Goal: Task Accomplishment & Management: Complete application form

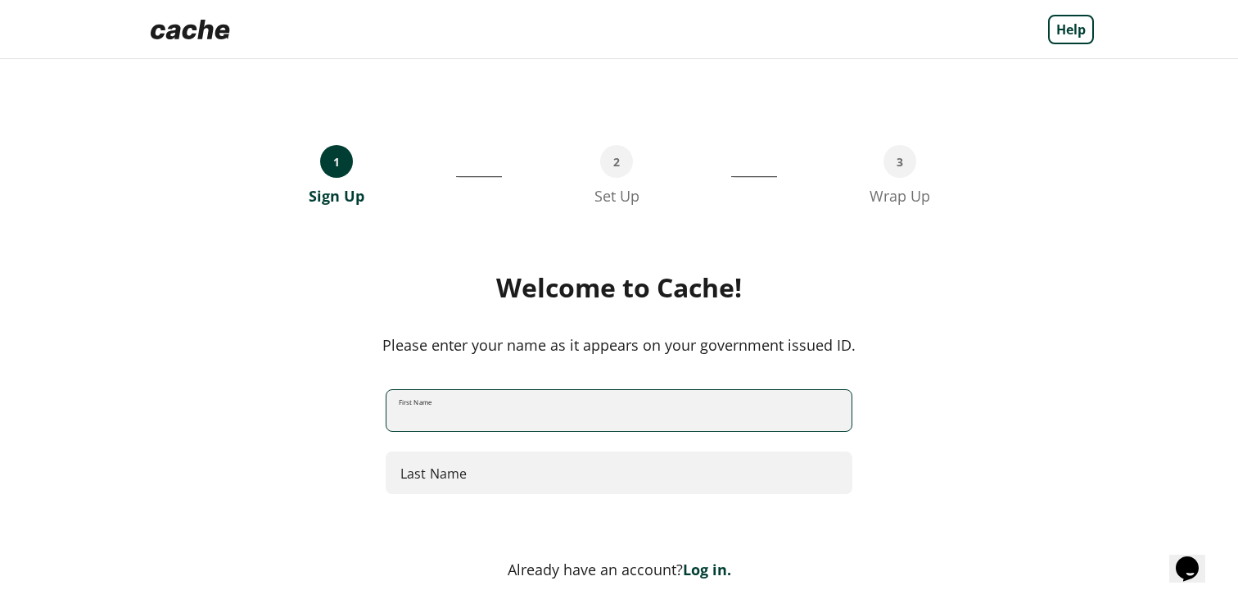
click at [562, 416] on input "First Name" at bounding box center [618, 410] width 465 height 43
type input "*****"
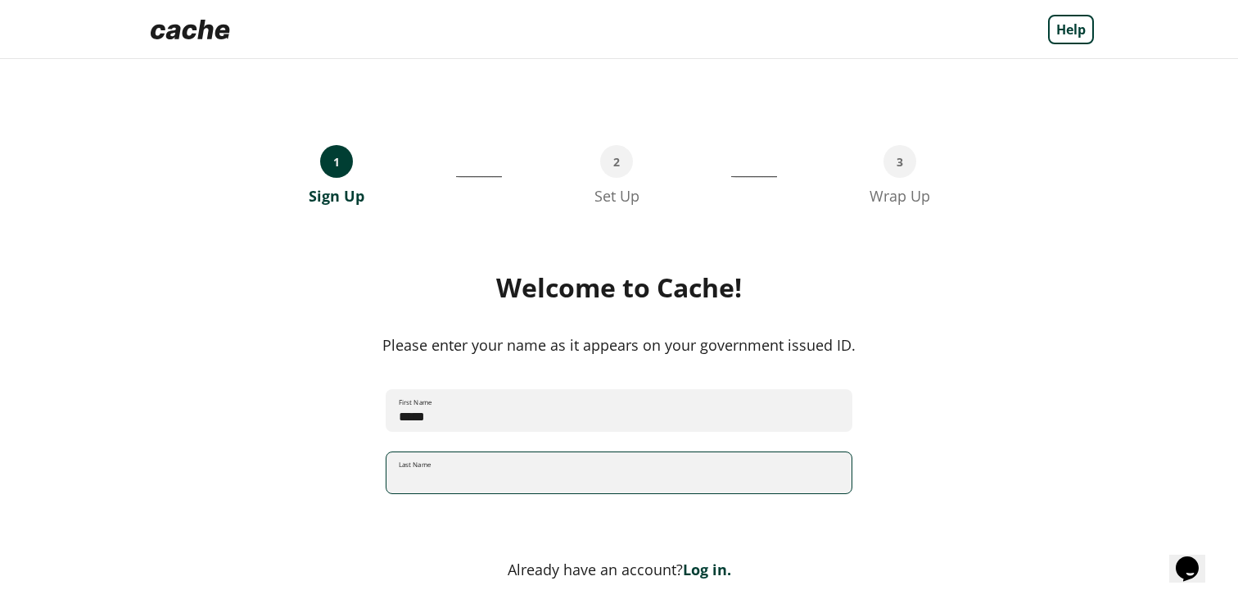
click at [536, 481] on input "Last Name" at bounding box center [618, 472] width 465 height 43
type input "****"
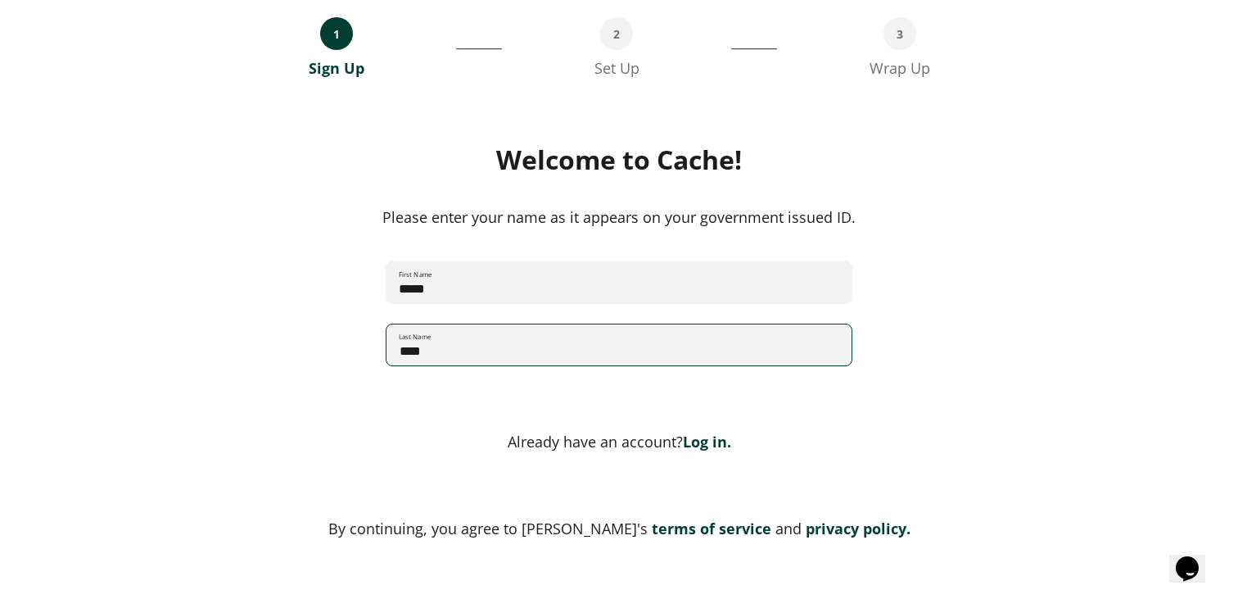
scroll to position [188, 0]
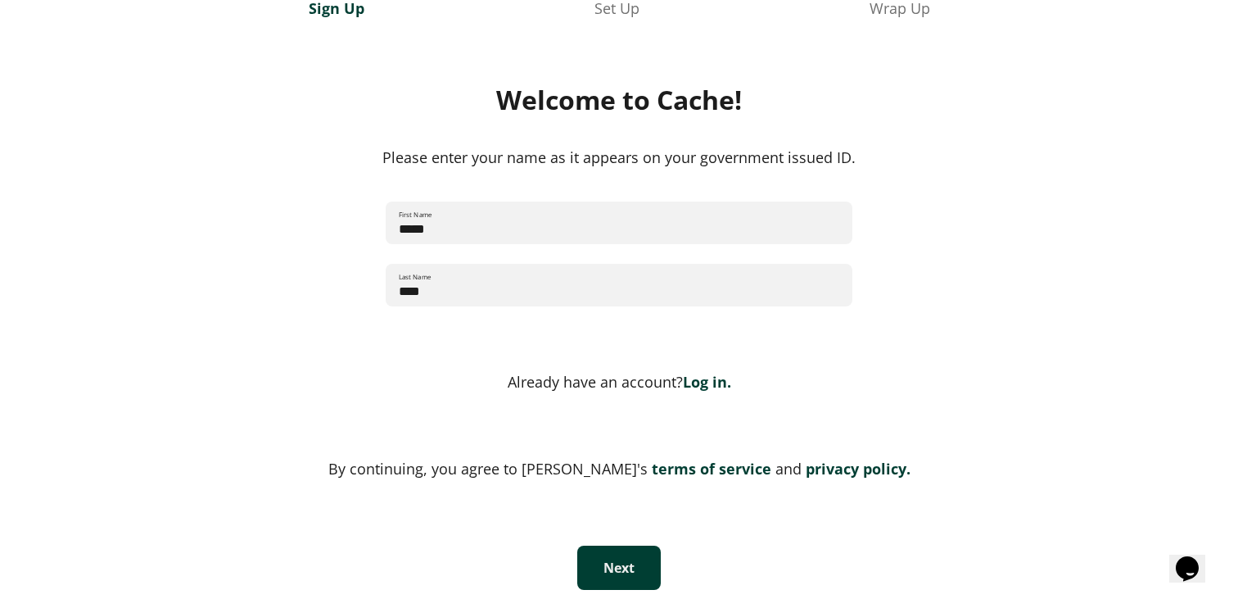
click at [632, 563] on button "Next" at bounding box center [619, 567] width 84 height 44
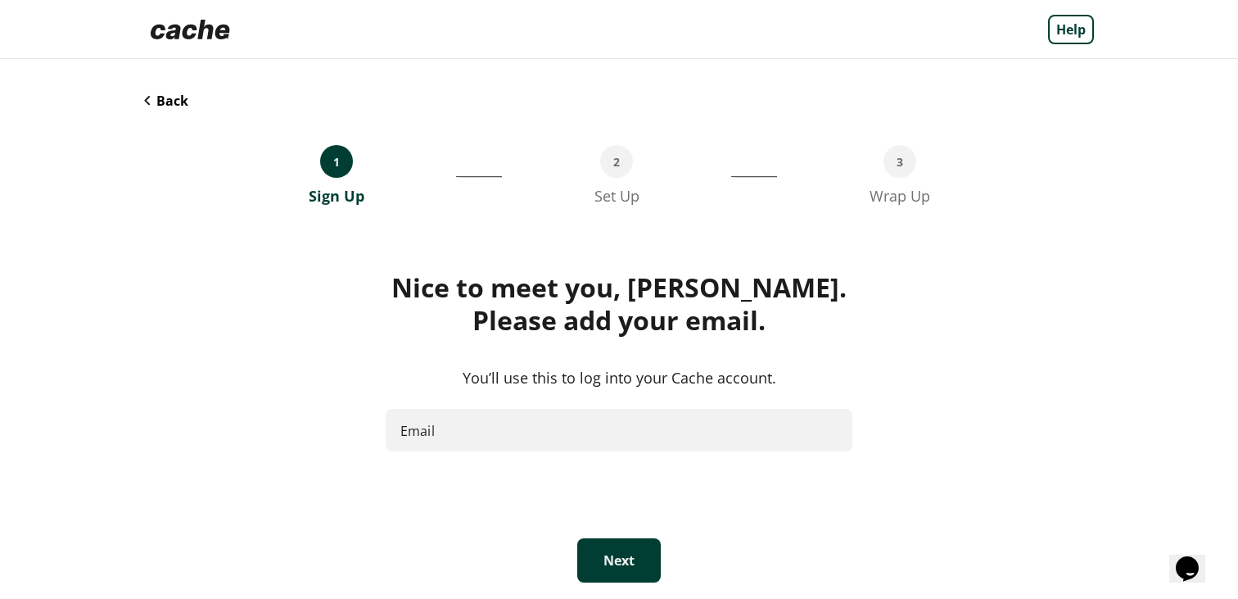
click at [593, 436] on input "Email" at bounding box center [619, 430] width 467 height 43
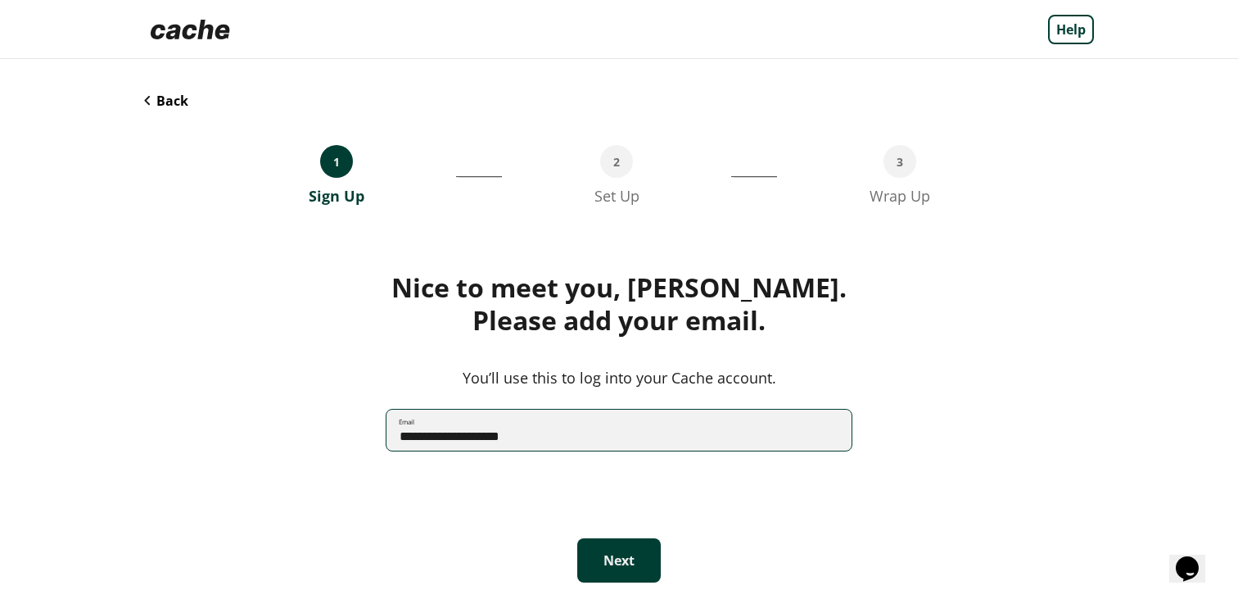
type input "**********"
click at [617, 561] on button "Next" at bounding box center [619, 560] width 84 height 44
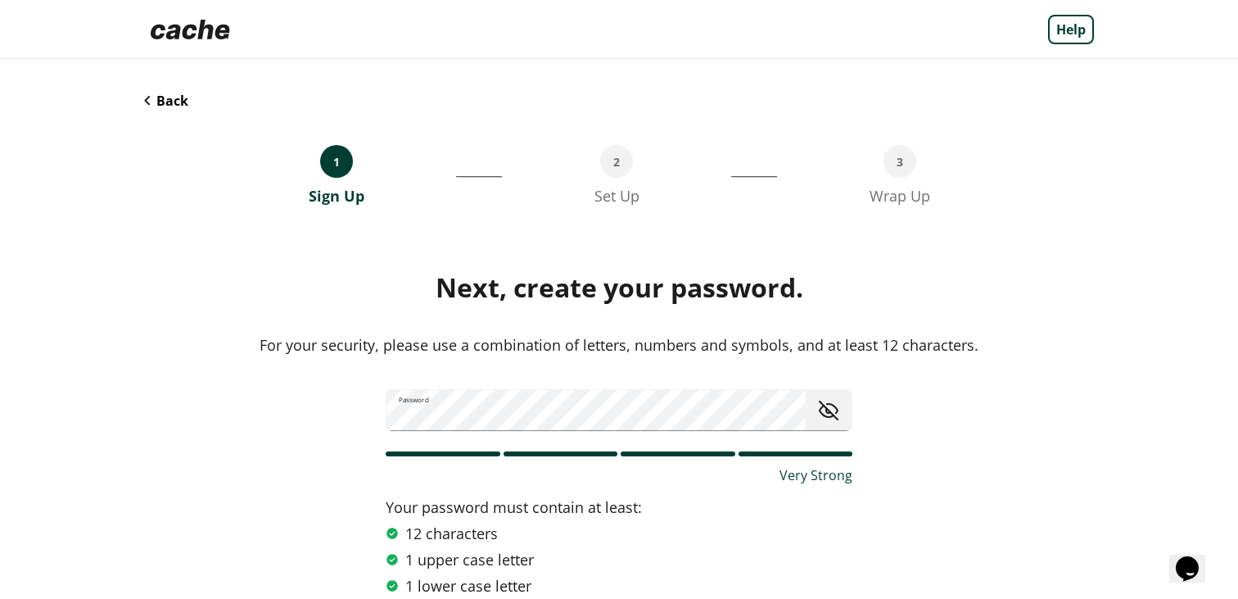
click at [314, 471] on div "Next, create your password. For your security, please use a combination of lett…" at bounding box center [619, 469] width 950 height 396
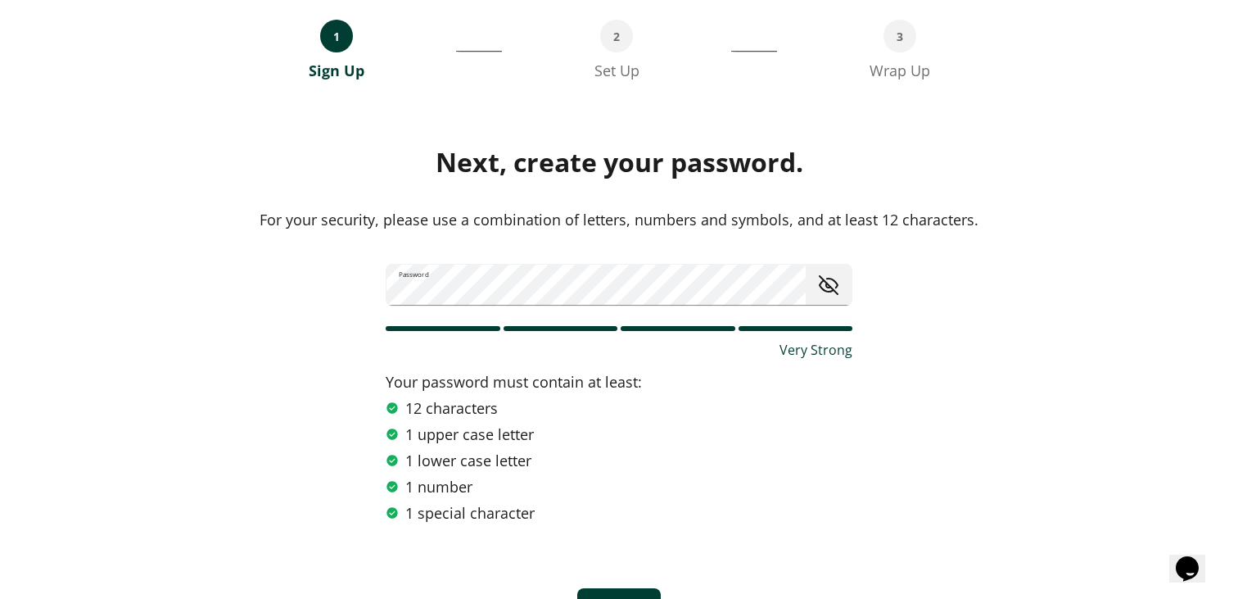
scroll to position [177, 0]
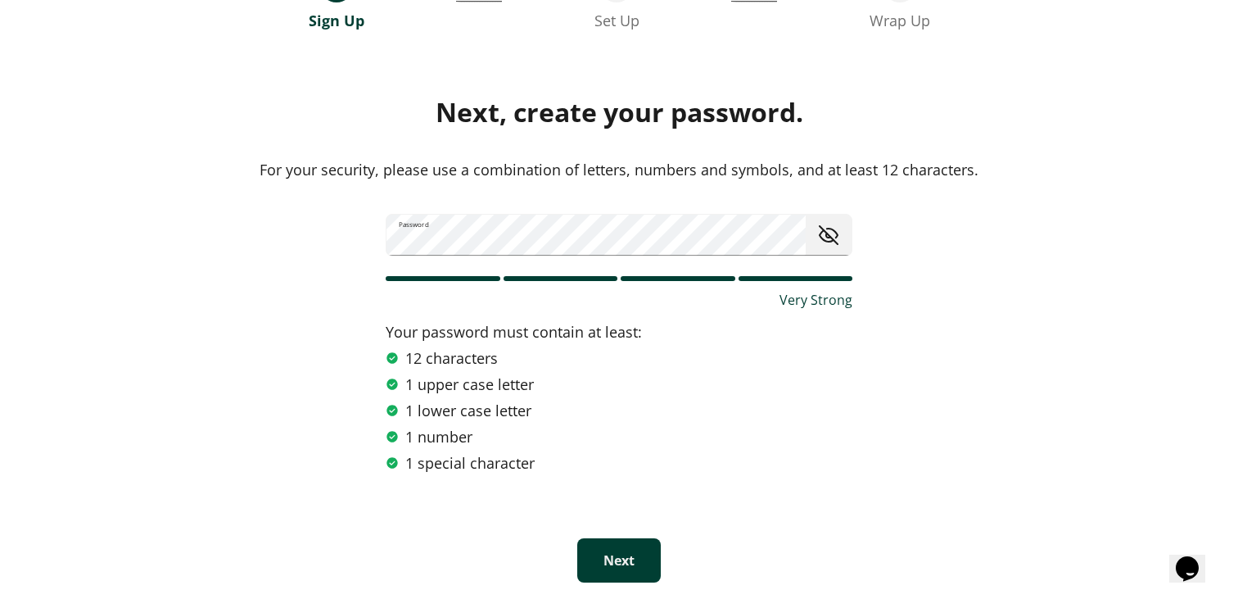
click at [620, 576] on button "Next" at bounding box center [619, 560] width 84 height 44
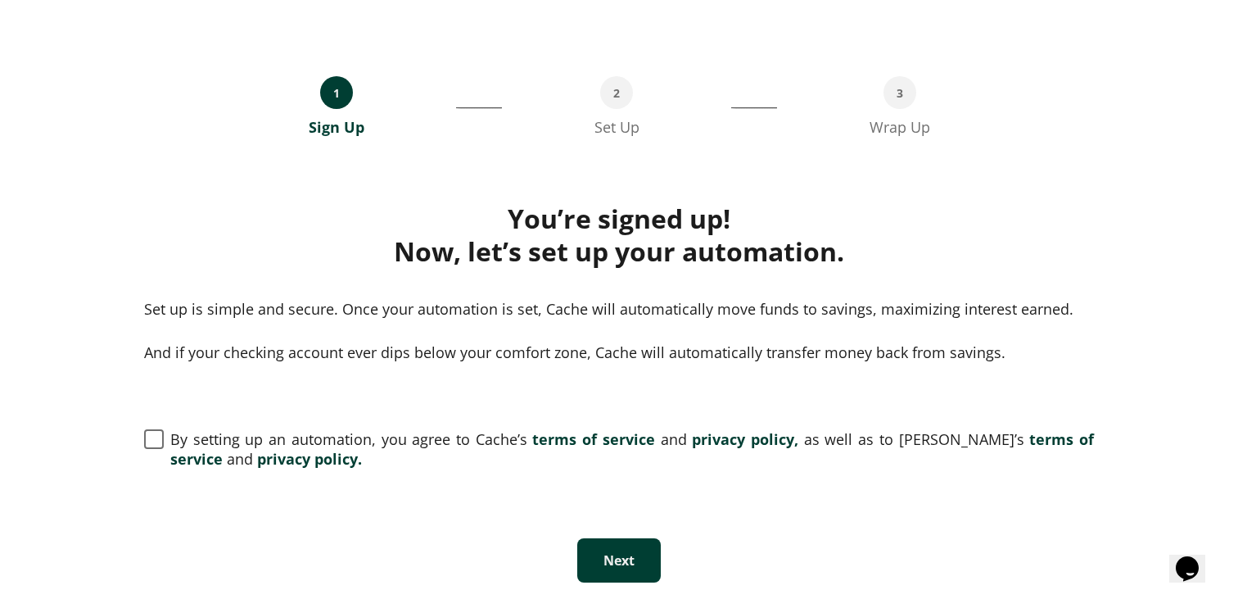
click at [151, 440] on span at bounding box center [154, 439] width 20 height 20
click at [621, 554] on button "Next" at bounding box center [619, 560] width 84 height 44
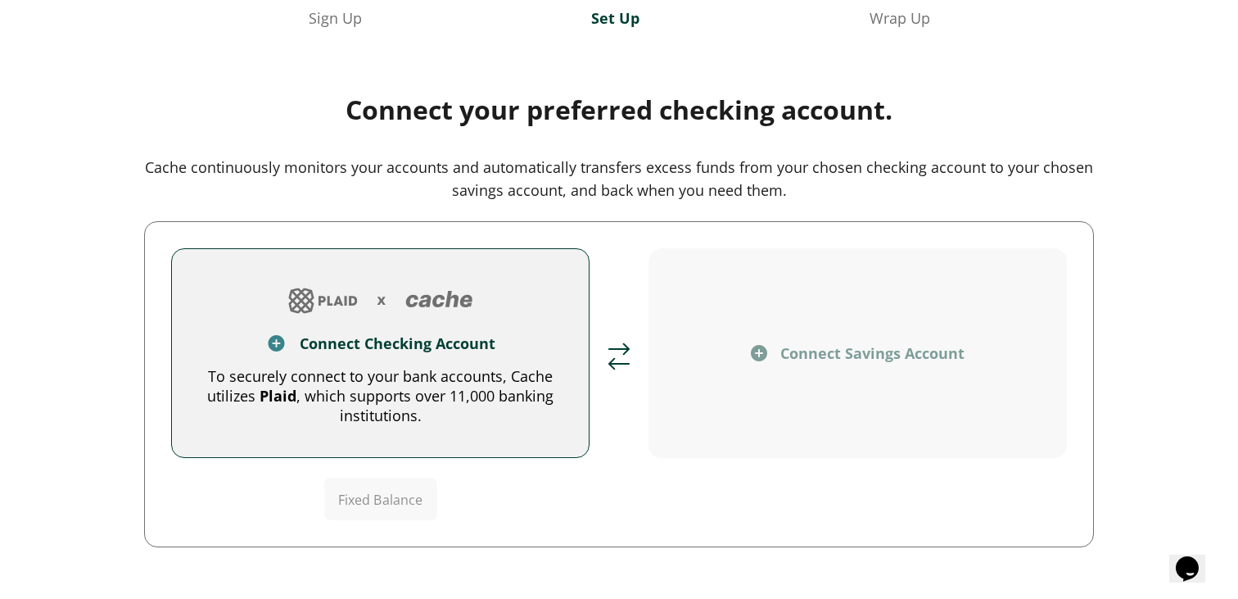
scroll to position [208, 0]
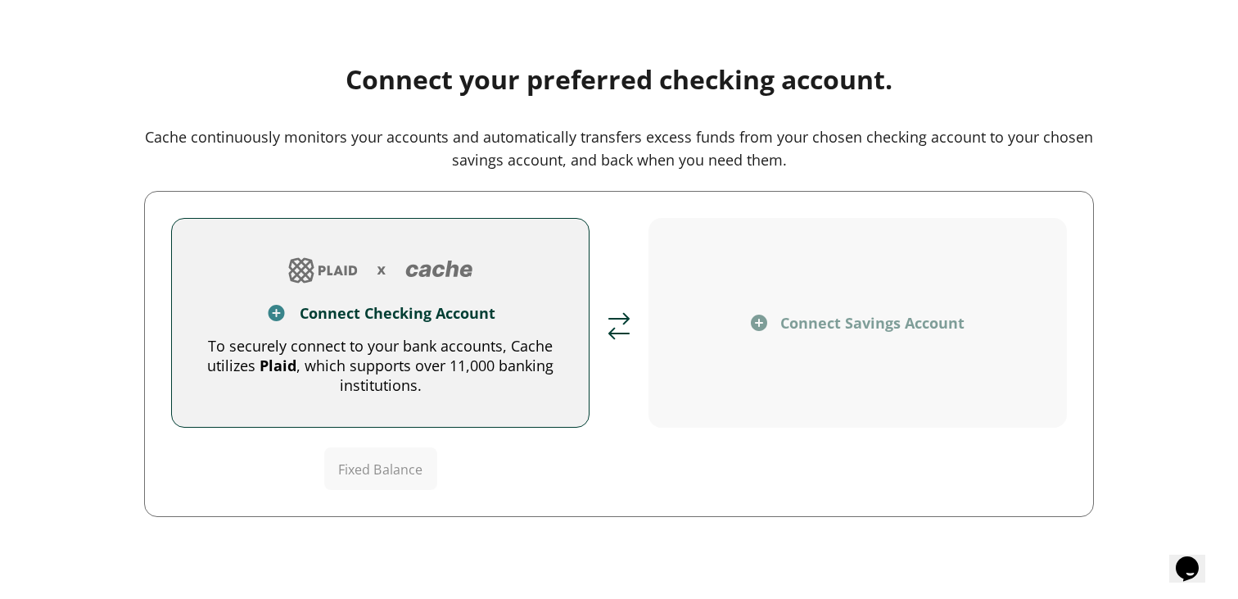
click at [483, 377] on div "To securely connect to your bank accounts, Cache utilizes Plaid , which support…" at bounding box center [380, 365] width 364 height 59
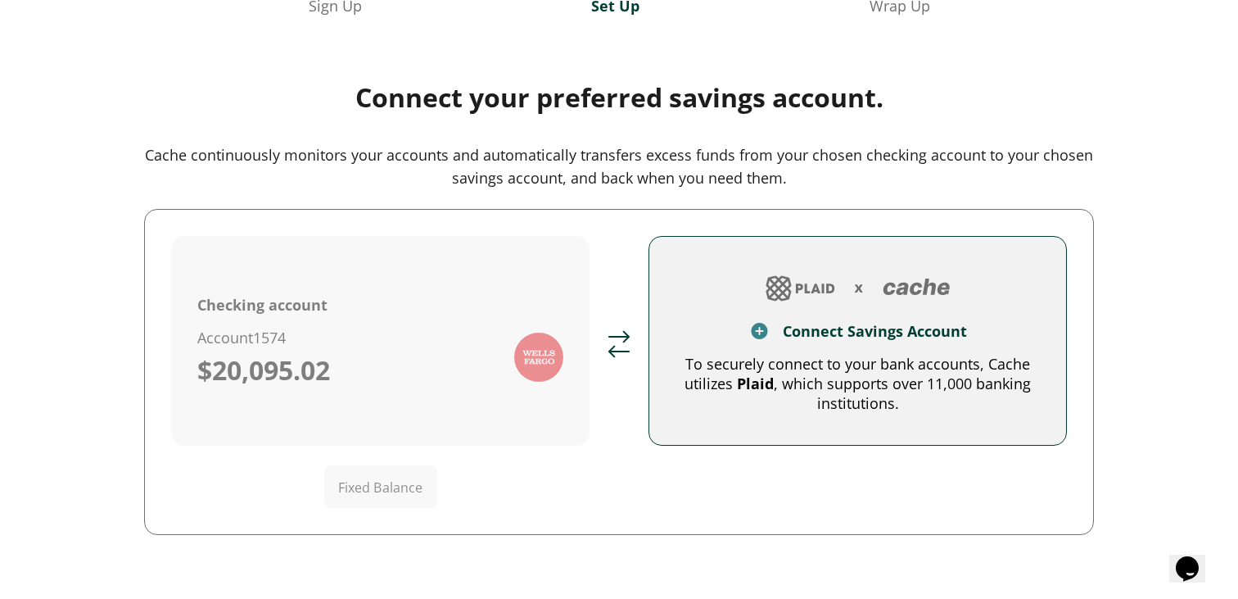
scroll to position [189, 0]
click at [831, 354] on button "Connect Savings Account To securely connect to your bank accounts, Cache utiliz…" at bounding box center [858, 342] width 418 height 210
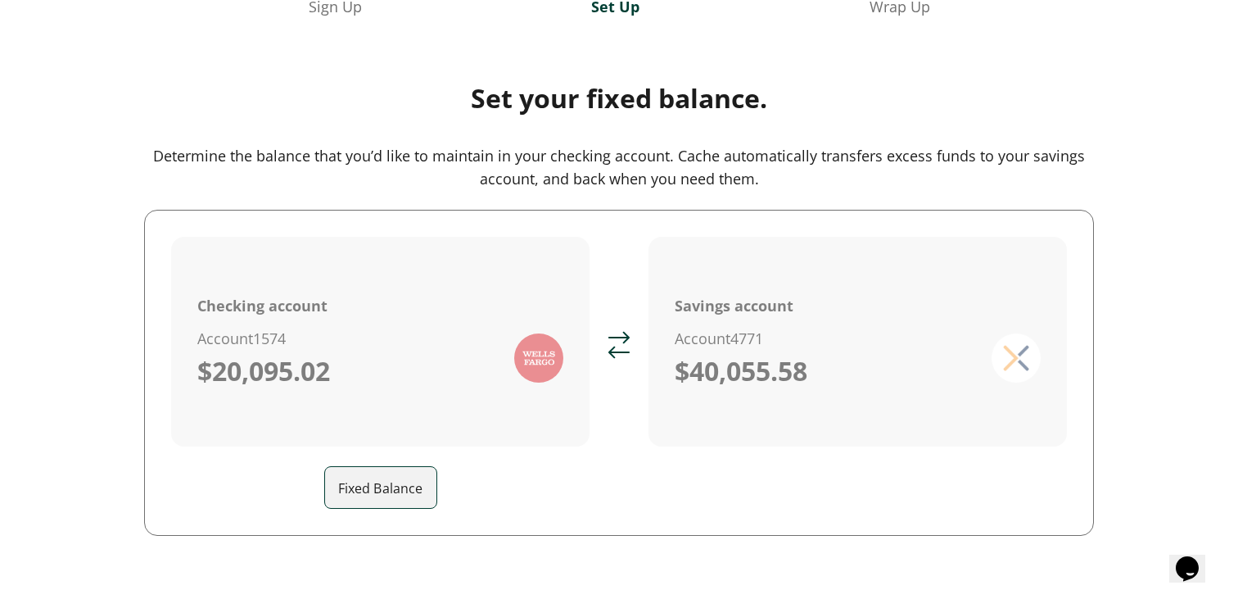
scroll to position [252, 0]
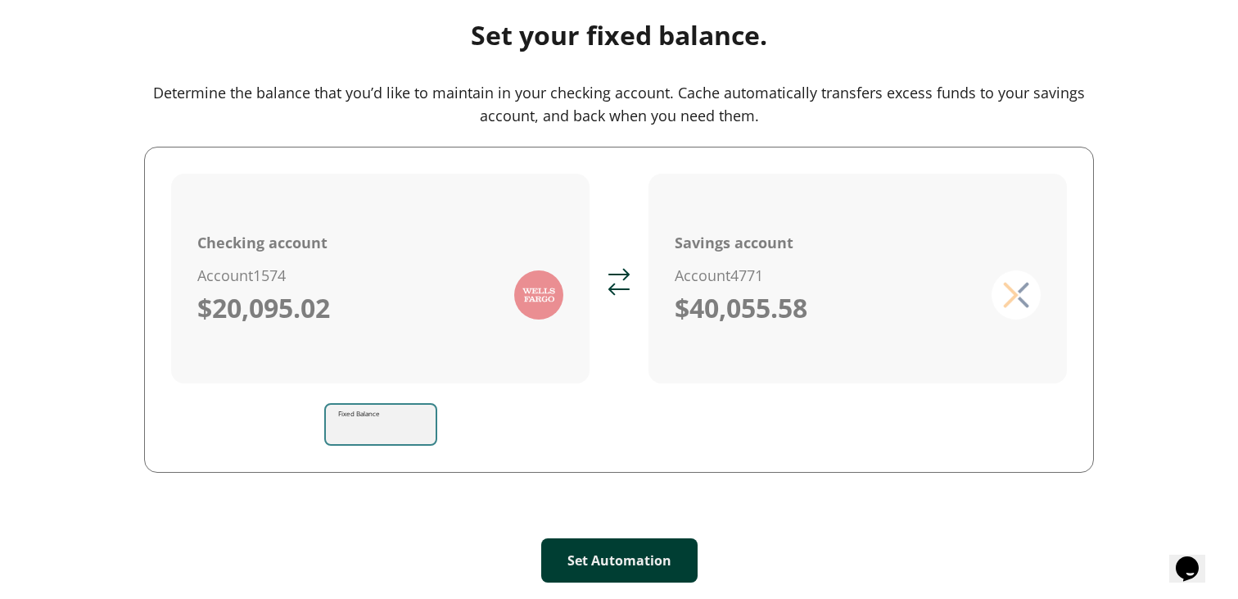
click at [395, 434] on input "Fixed Balance" at bounding box center [387, 424] width 97 height 46
type input "******"
click at [607, 562] on button "Set Automation" at bounding box center [619, 560] width 156 height 44
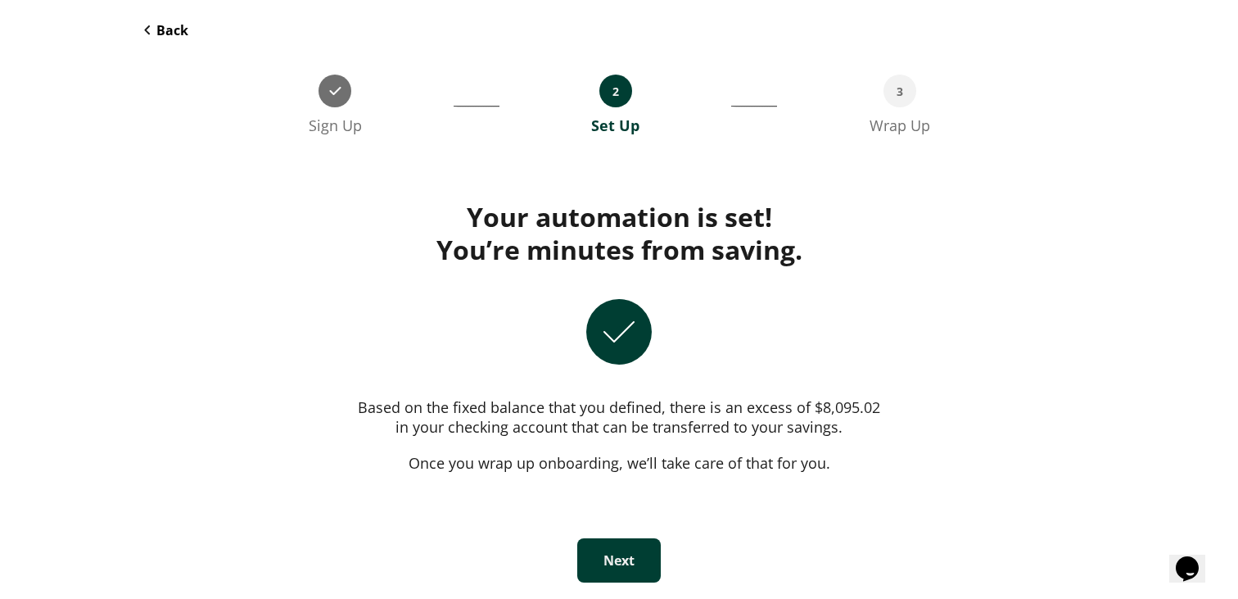
scroll to position [70, 0]
click at [632, 565] on button "Next" at bounding box center [619, 560] width 84 height 44
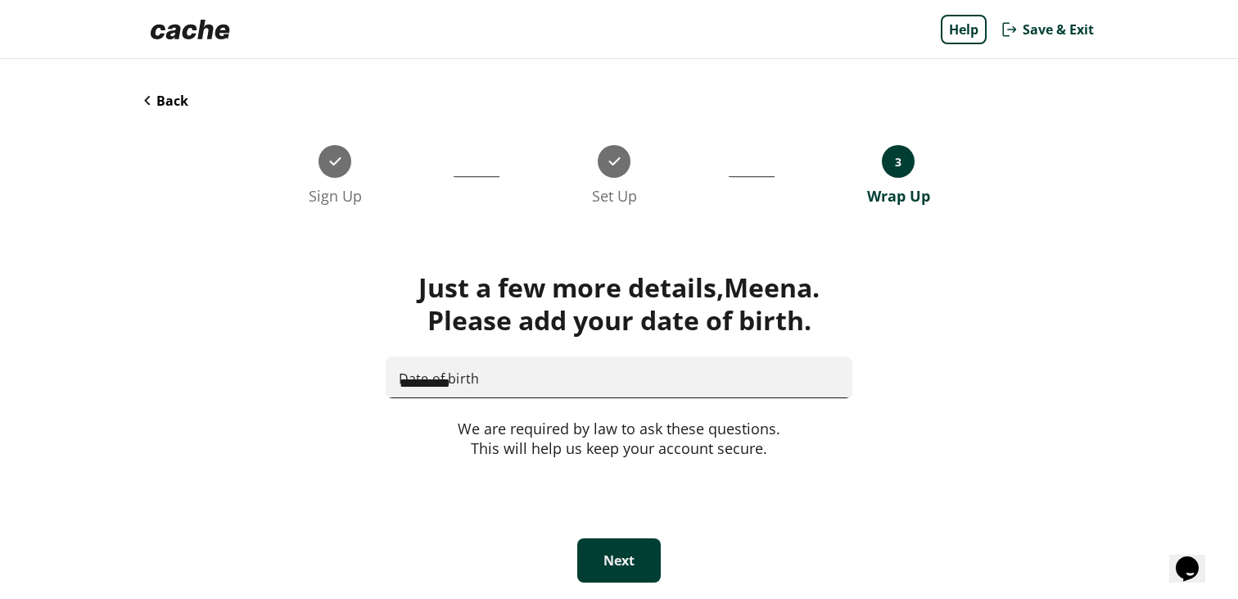
click at [568, 392] on input "**********" at bounding box center [618, 377] width 465 height 43
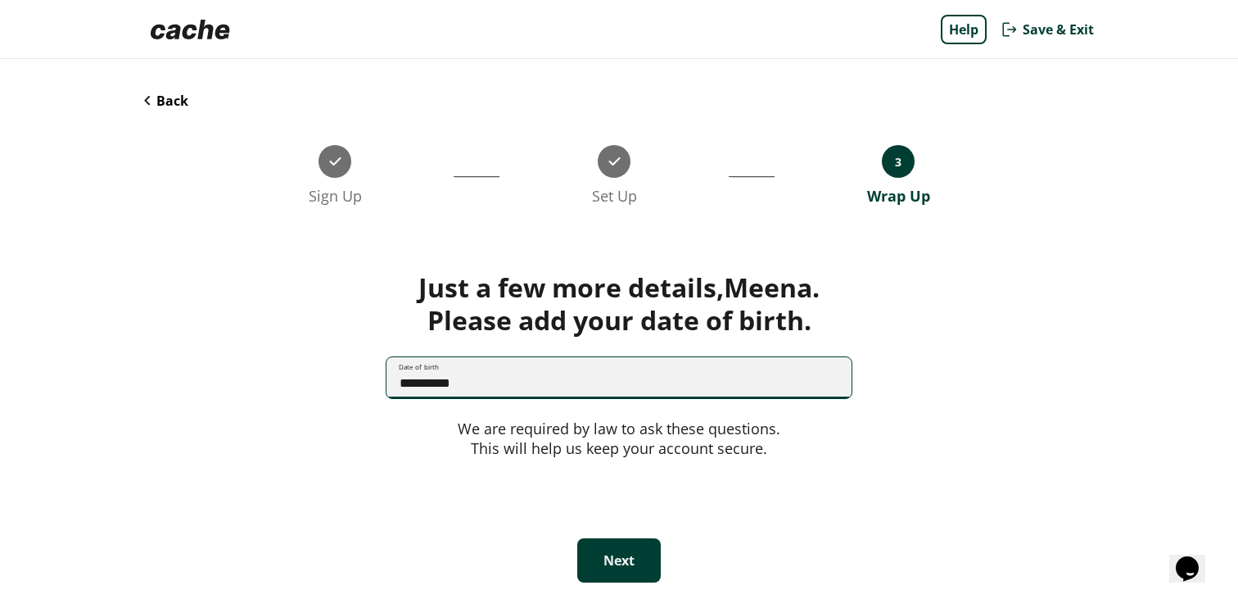
type input "**********"
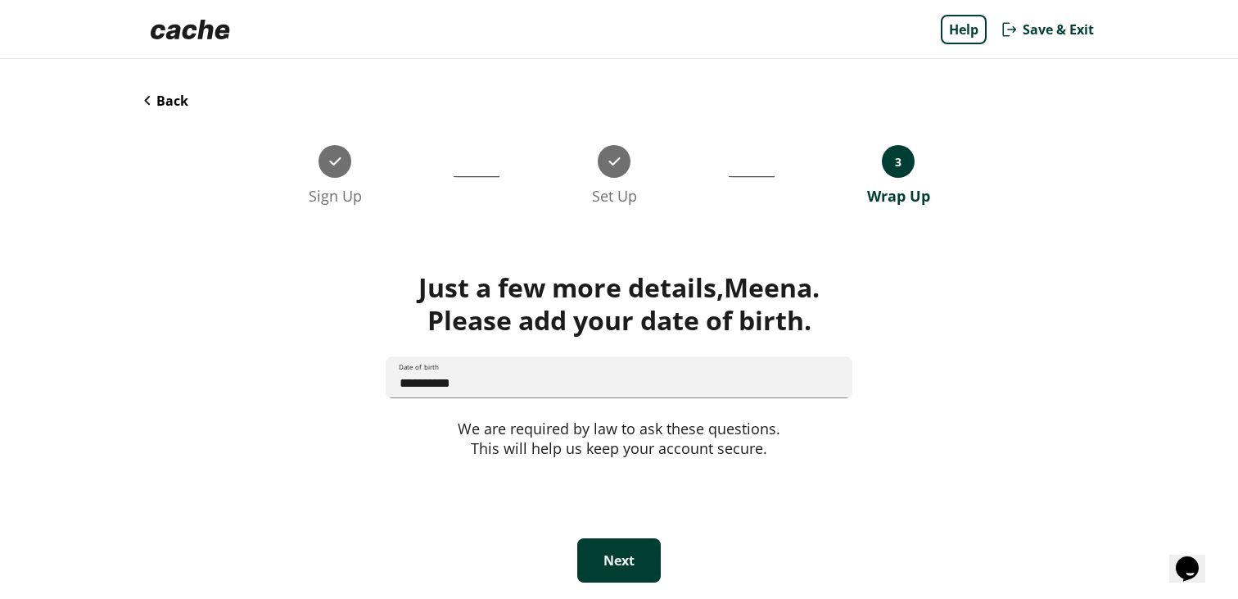
click at [625, 565] on button "Next" at bounding box center [619, 560] width 84 height 44
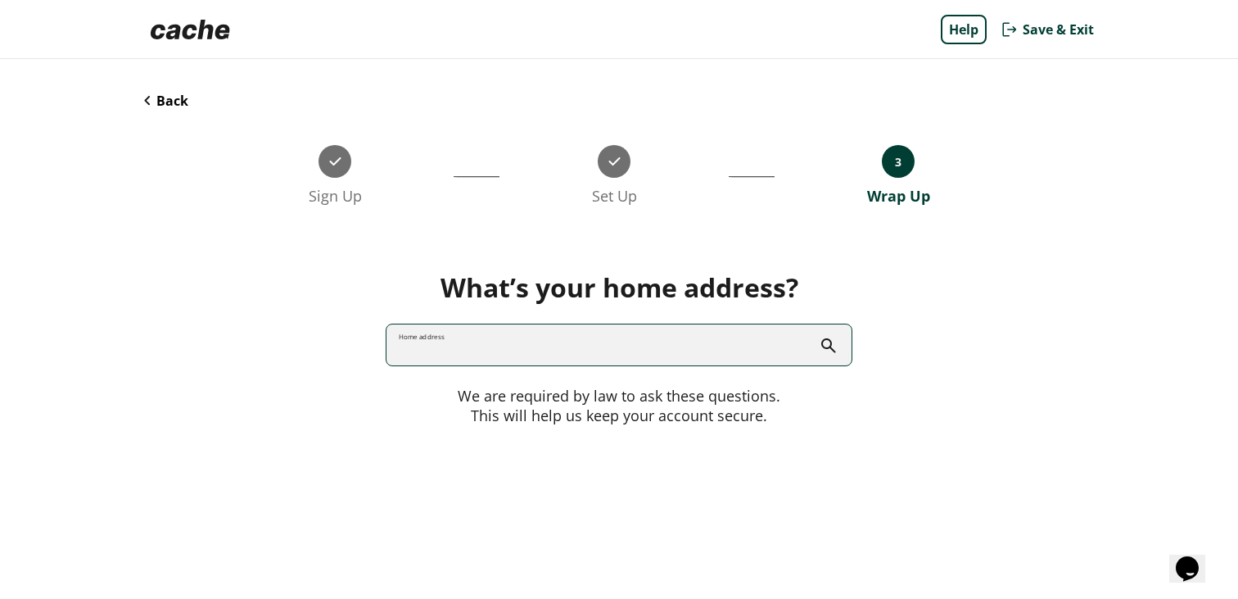
click at [582, 345] on input "Home address" at bounding box center [618, 344] width 465 height 43
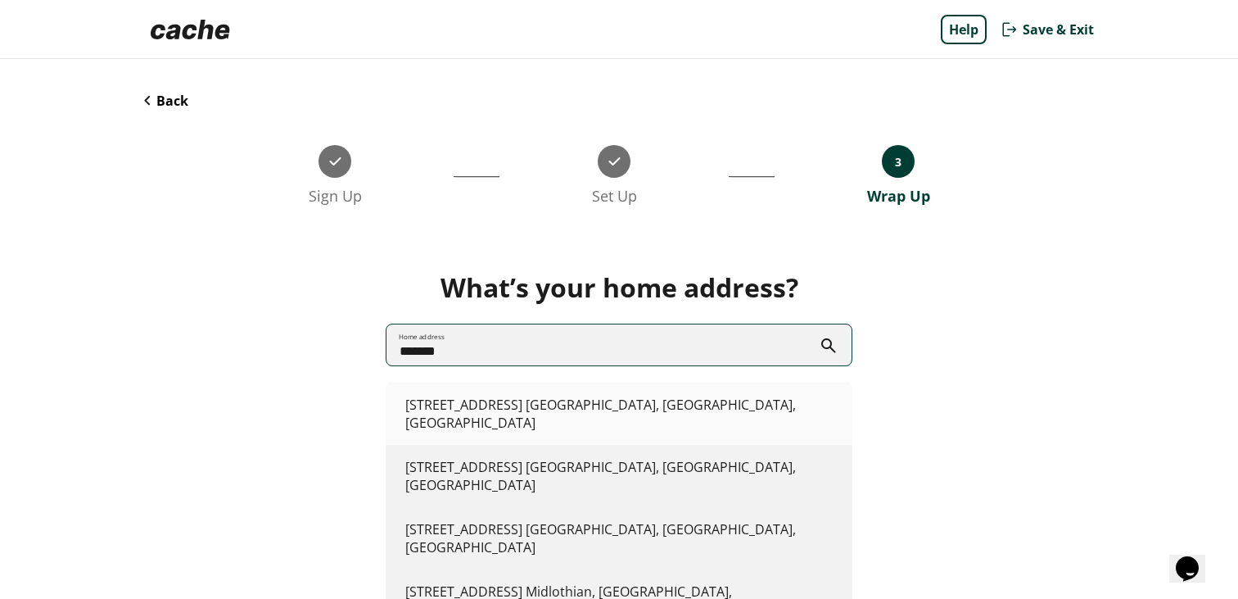
click at [574, 397] on li "[STREET_ADDRESS]" at bounding box center [619, 413] width 467 height 62
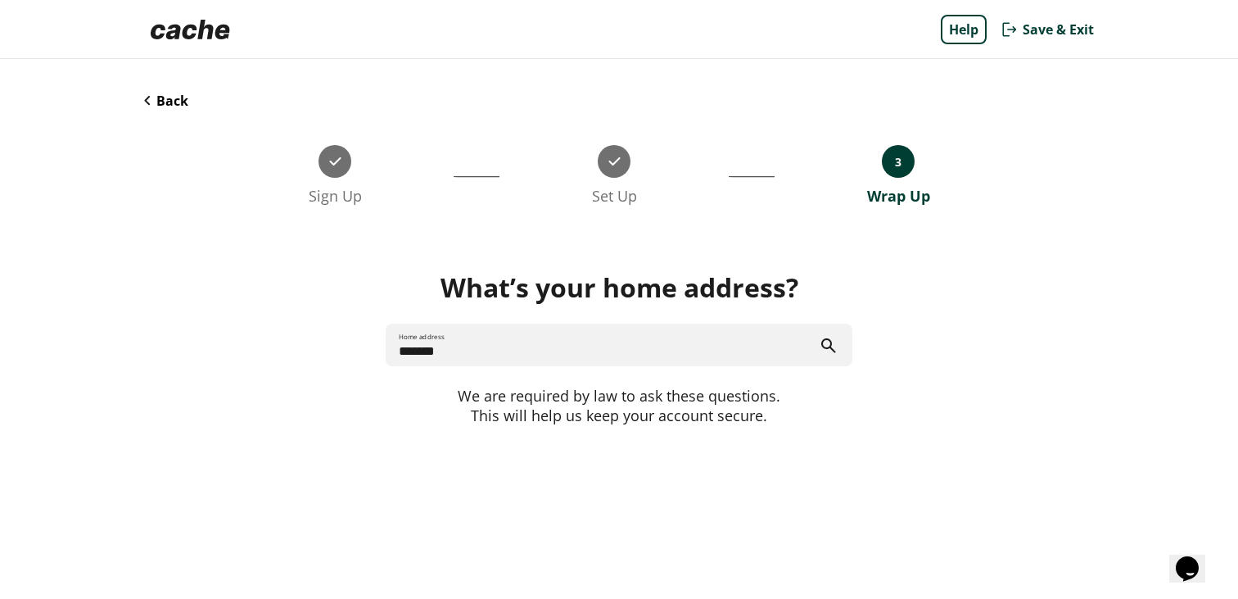
type input "**********"
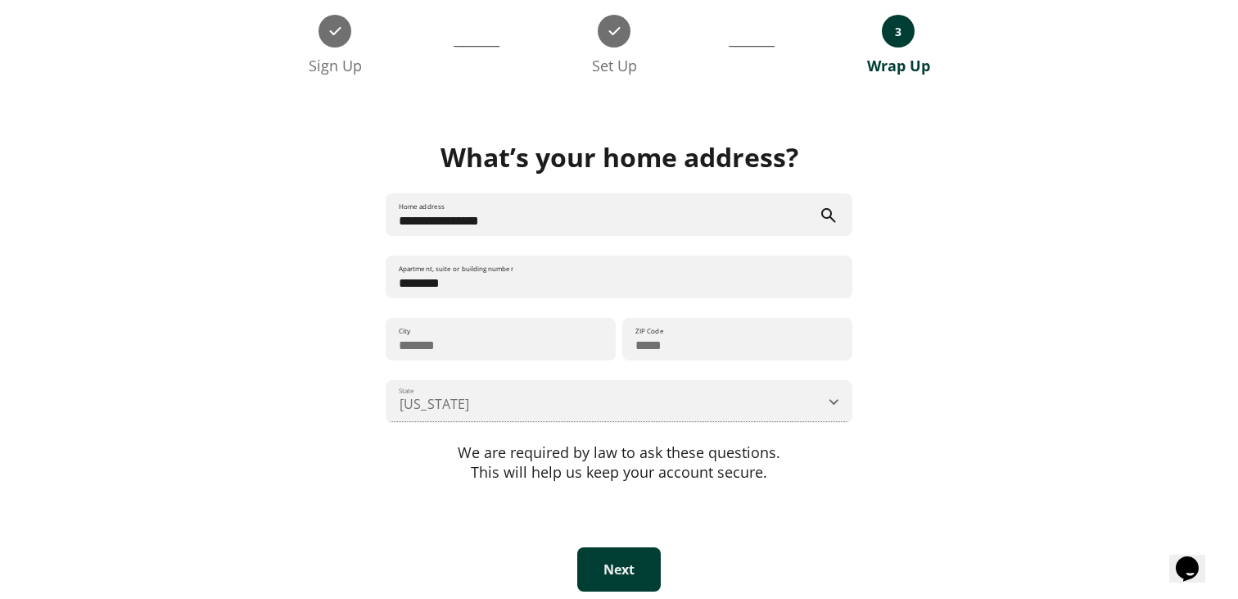
scroll to position [139, 0]
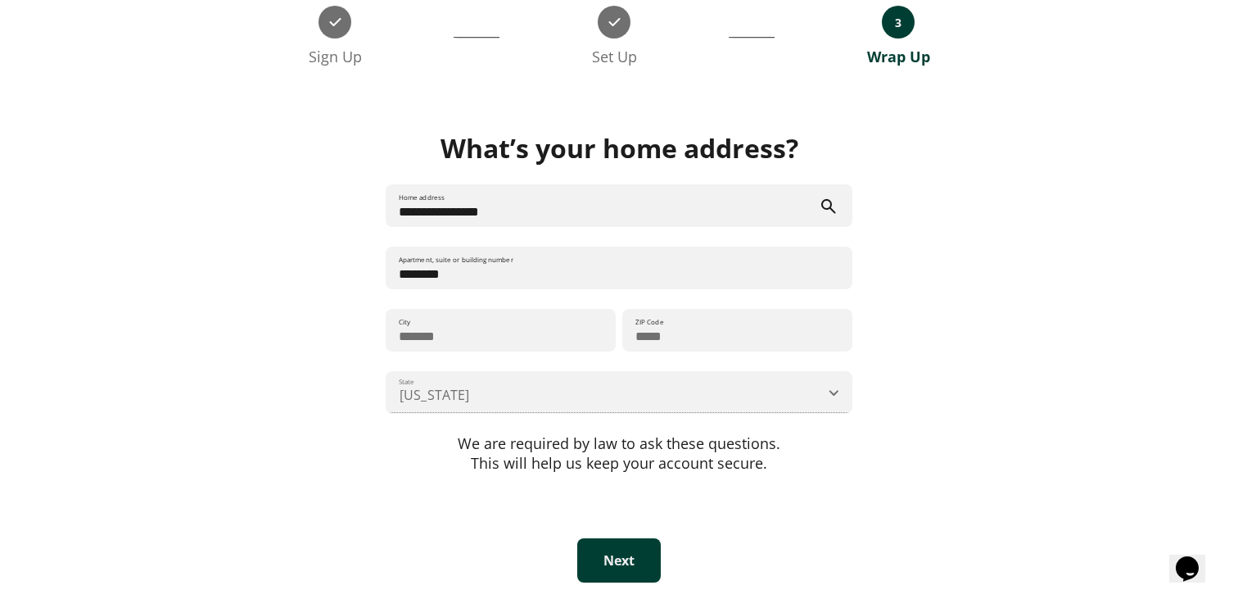
click at [637, 564] on button "Next" at bounding box center [619, 560] width 84 height 44
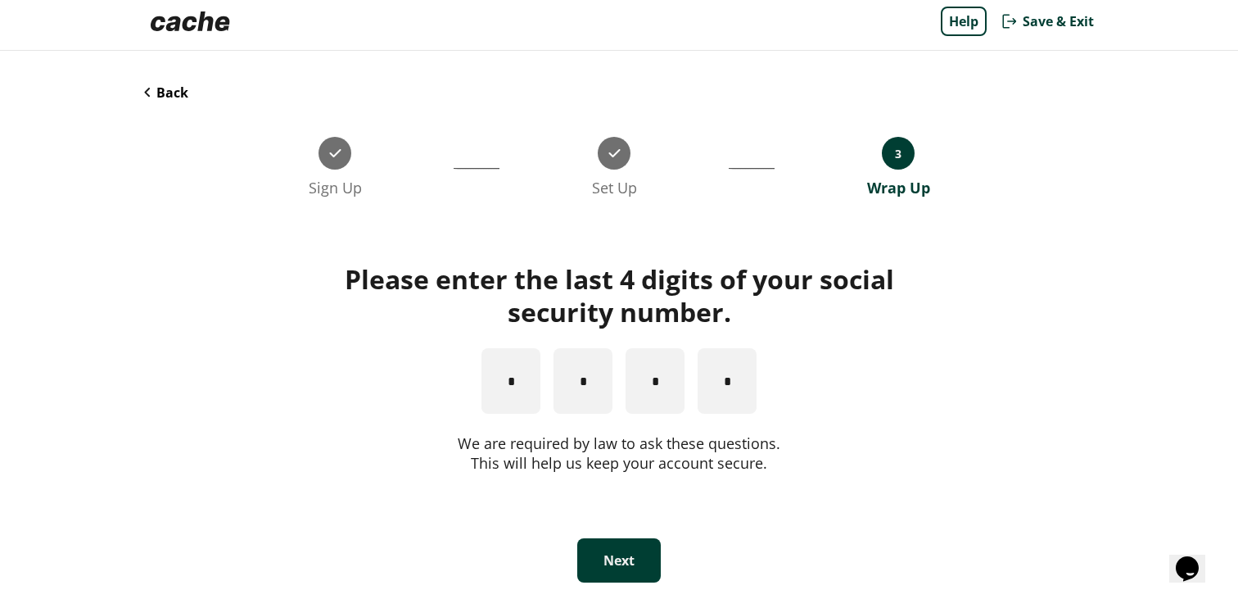
scroll to position [8, 0]
type input "*"
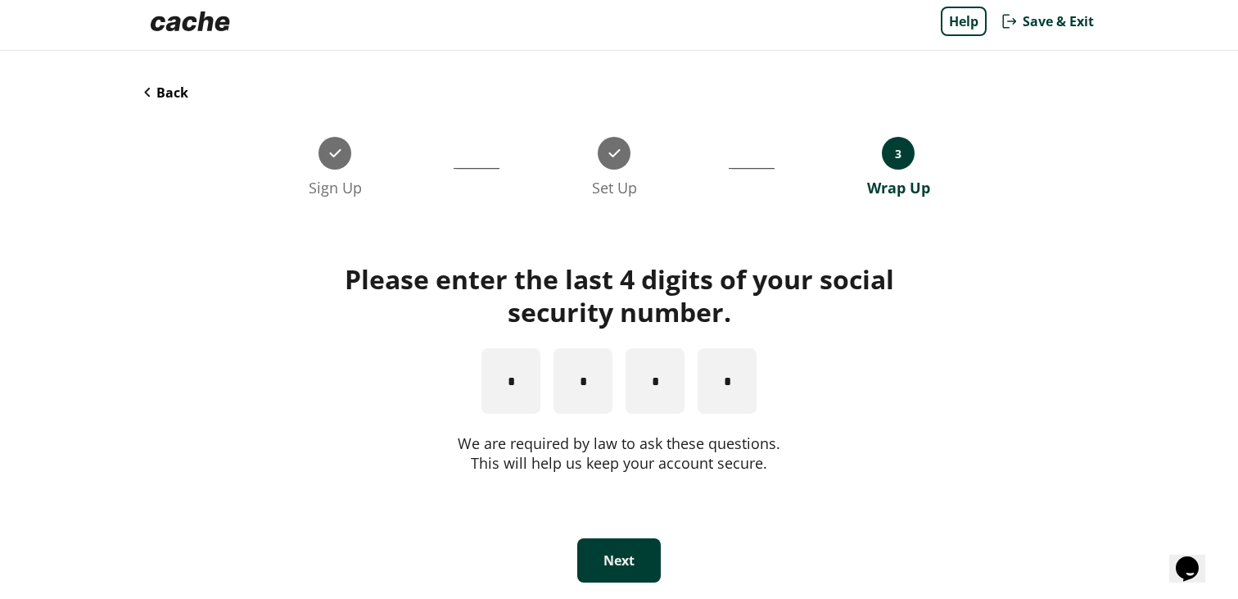
click at [632, 558] on button "Next" at bounding box center [619, 560] width 84 height 44
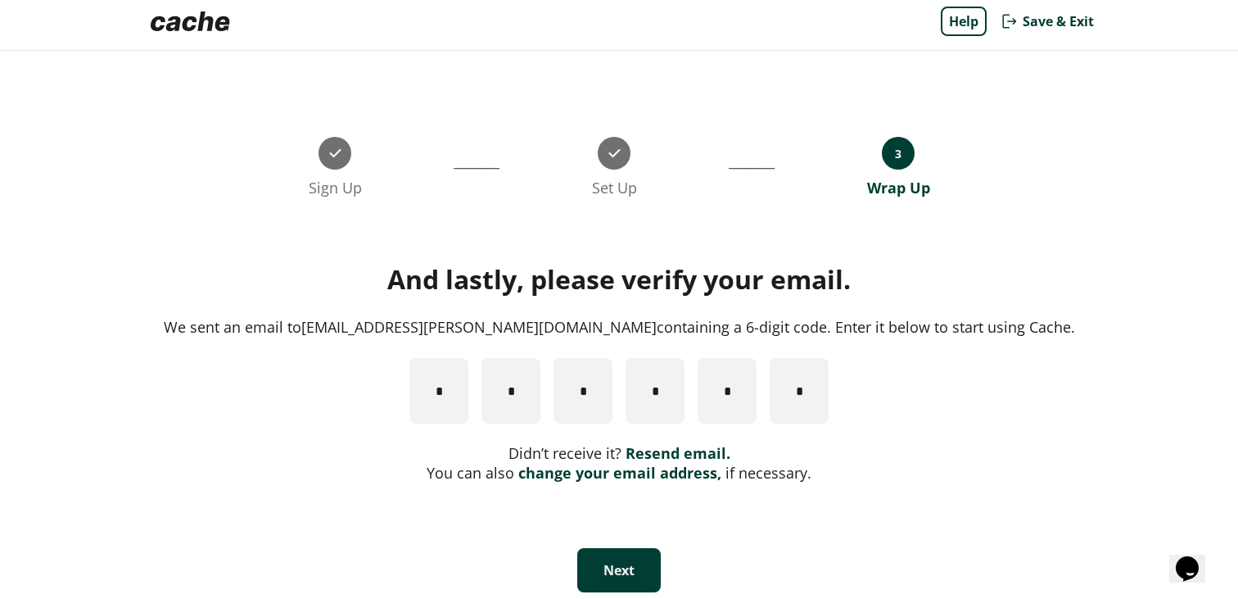
paste input "*"
type input "*"
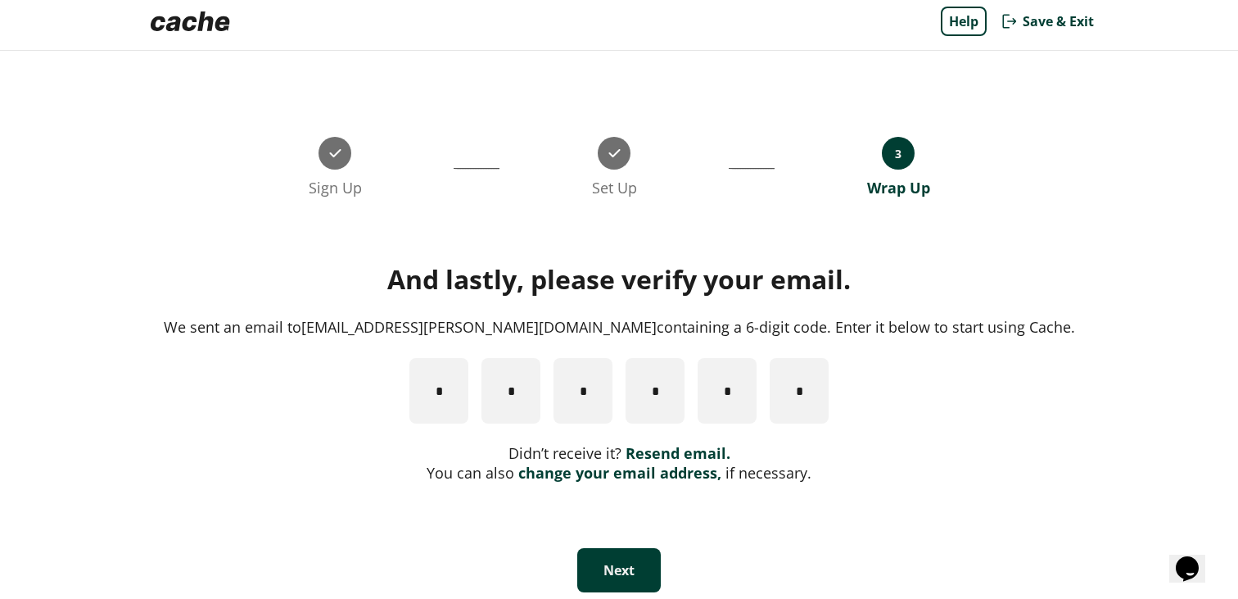
type input "*"
click at [625, 572] on button "Next" at bounding box center [619, 570] width 84 height 44
